Goal: Find specific page/section: Find specific page/section

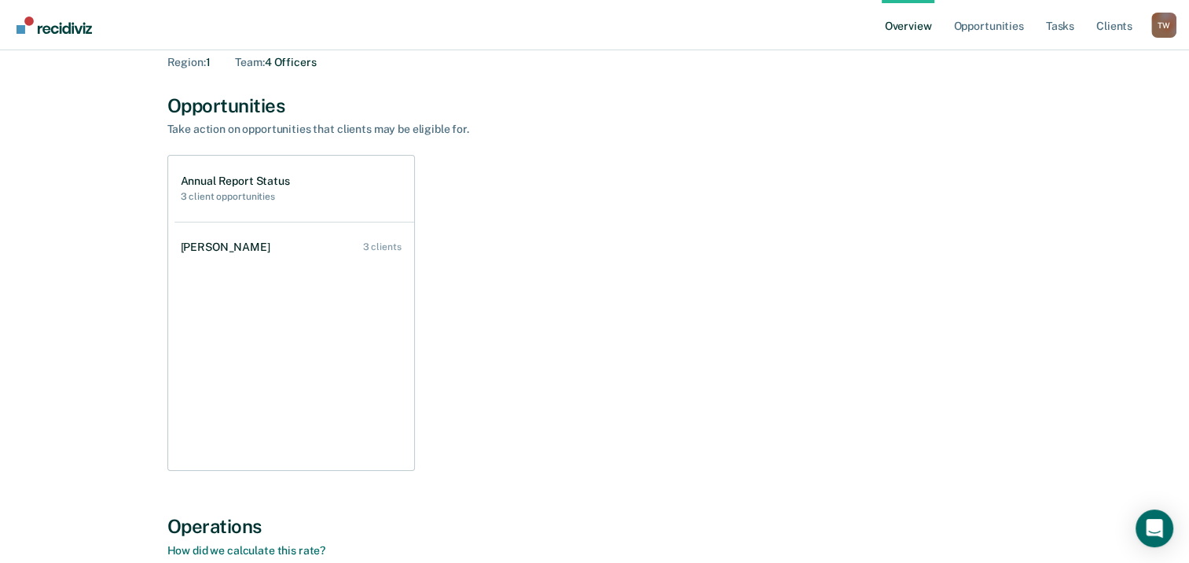
scroll to position [16, 0]
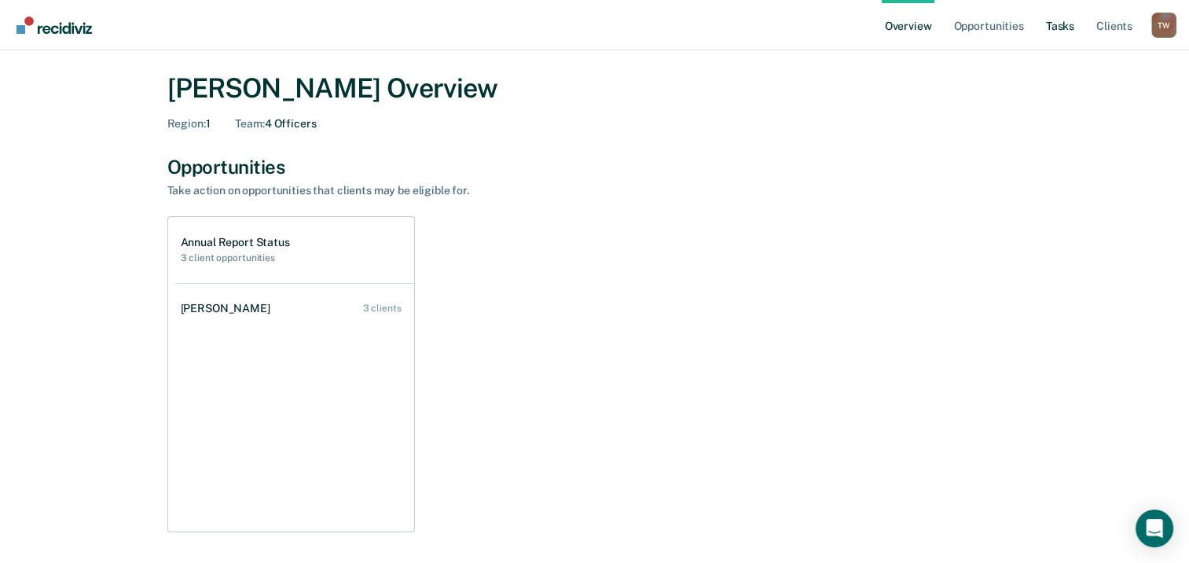
click at [1060, 24] on link "Tasks" at bounding box center [1060, 25] width 35 height 50
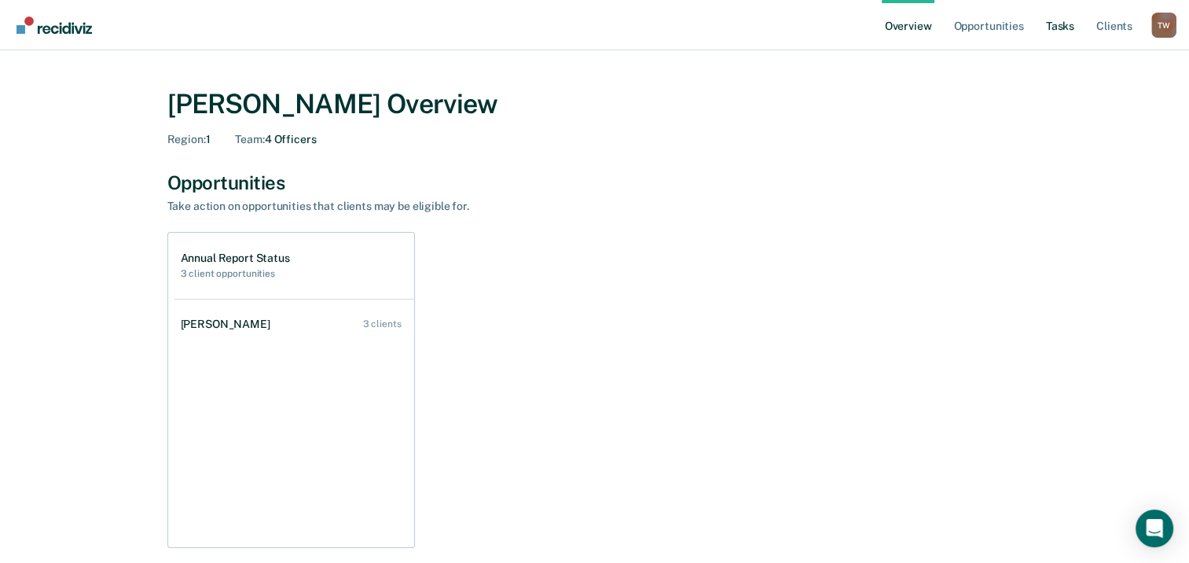
click at [1072, 23] on link "Tasks" at bounding box center [1060, 25] width 35 height 50
click at [1112, 29] on link "Client s" at bounding box center [1115, 25] width 42 height 50
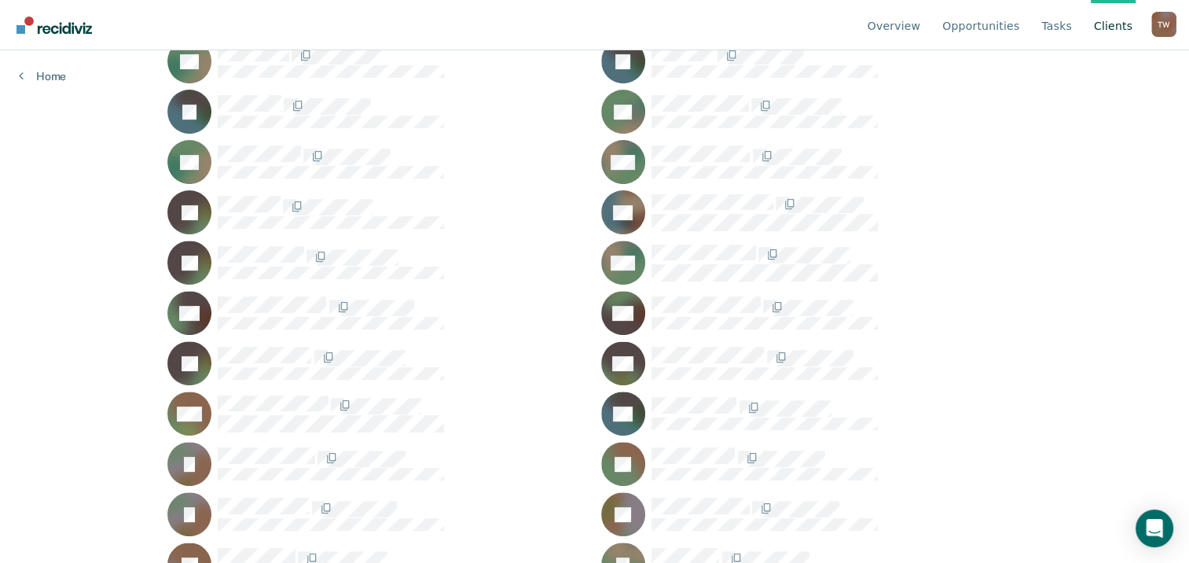
scroll to position [708, 0]
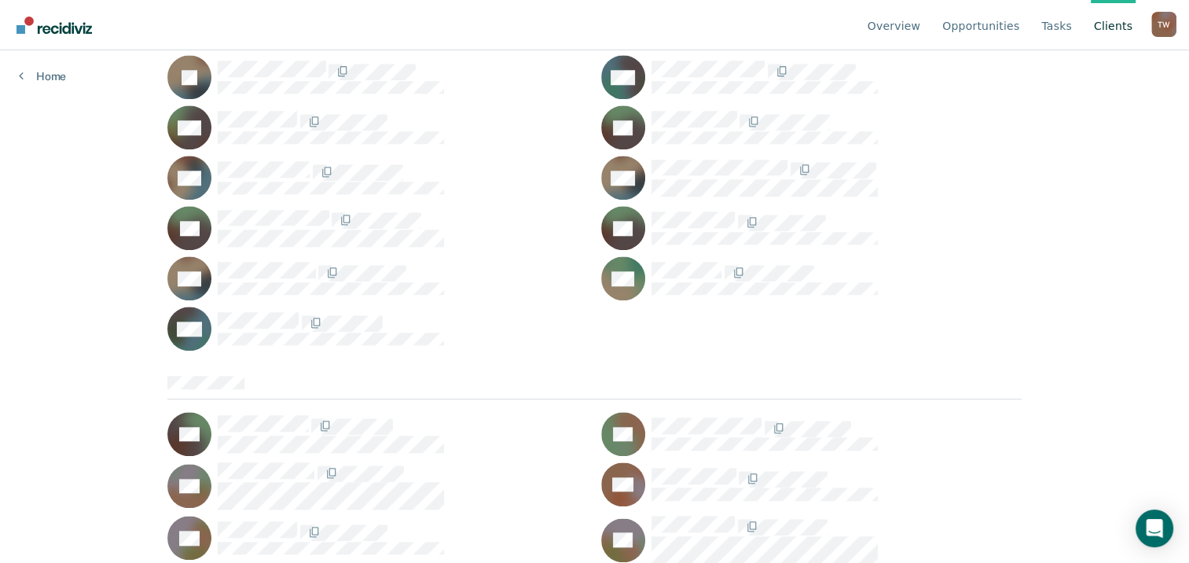
scroll to position [1651, 0]
